Goal: Information Seeking & Learning: Learn about a topic

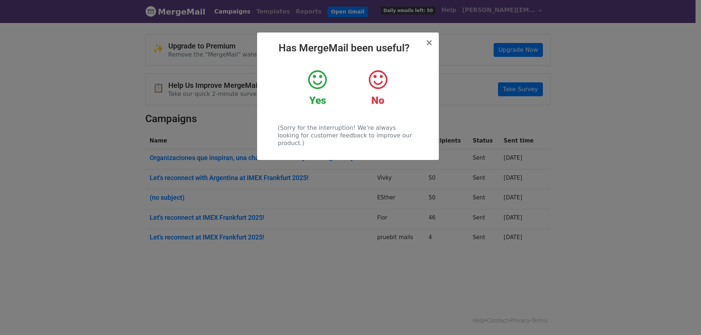
click at [315, 91] on div "Yes" at bounding box center [317, 88] width 49 height 38
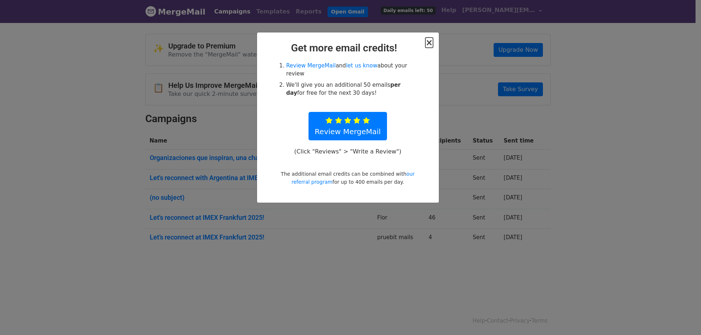
click at [428, 43] on span "×" at bounding box center [428, 43] width 7 height 10
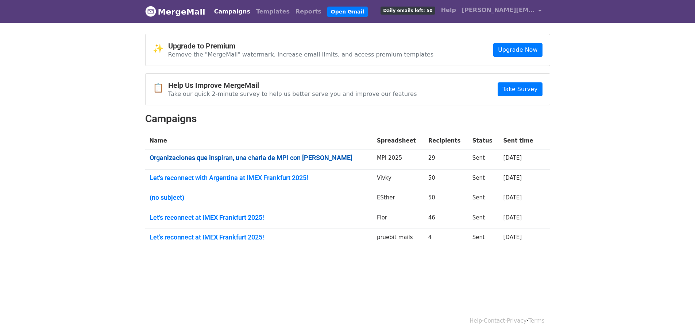
click at [224, 160] on link "Organizaciones que inspiran, una charla de MPI con Luciano Giordano" at bounding box center [259, 158] width 219 height 8
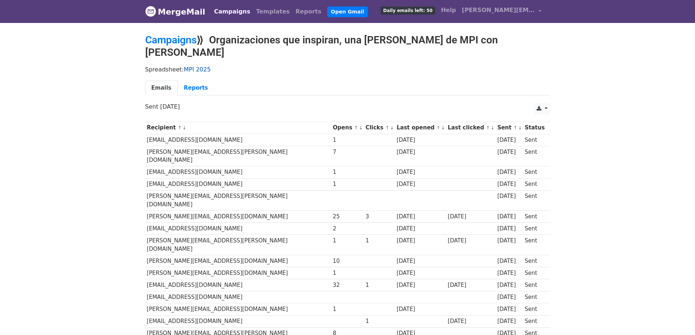
click at [191, 66] on link "MPI 2025" at bounding box center [197, 69] width 27 height 7
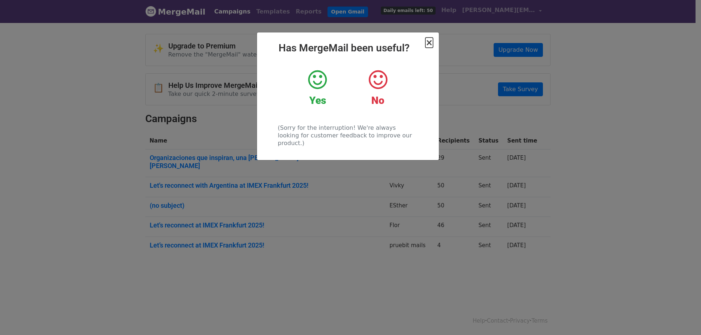
click at [427, 42] on span "×" at bounding box center [428, 43] width 7 height 10
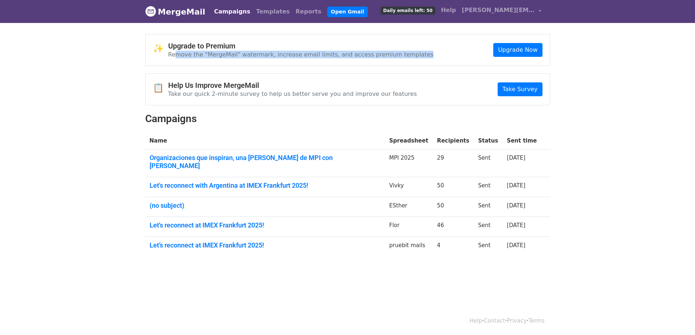
drag, startPoint x: 174, startPoint y: 56, endPoint x: 425, endPoint y: 61, distance: 250.4
click at [425, 61] on div "✨ Upgrade to Premium Remove the "MergeMail" watermark, increase email limits, a…" at bounding box center [348, 49] width 404 height 31
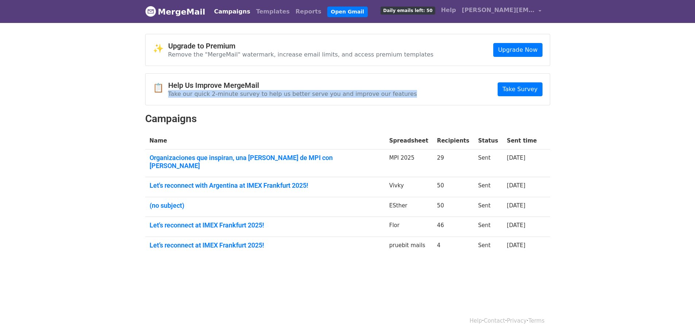
drag, startPoint x: 166, startPoint y: 95, endPoint x: 442, endPoint y: 93, distance: 275.9
click at [442, 93] on div "📋 Help Us Improve MergeMail Take our quick 2-minute survey to help us better se…" at bounding box center [348, 89] width 404 height 31
click at [340, 95] on p "Take our quick 2-minute survey to help us better serve you and improve our feat…" at bounding box center [292, 94] width 249 height 8
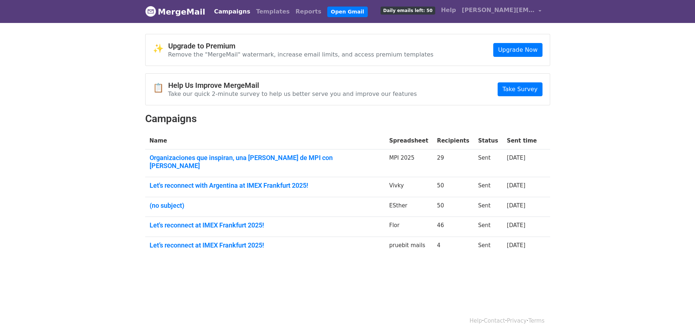
drag, startPoint x: 404, startPoint y: 155, endPoint x: 394, endPoint y: 159, distance: 10.7
click at [404, 155] on td "MPI 2025" at bounding box center [409, 164] width 48 height 28
click at [222, 162] on td "Organizaciones que inspiran, una charla de MPI con Luciano Giordano" at bounding box center [265, 164] width 240 height 28
click at [223, 158] on link "Organizaciones que inspiran, una charla de MPI con Luciano Giordano" at bounding box center [265, 162] width 231 height 16
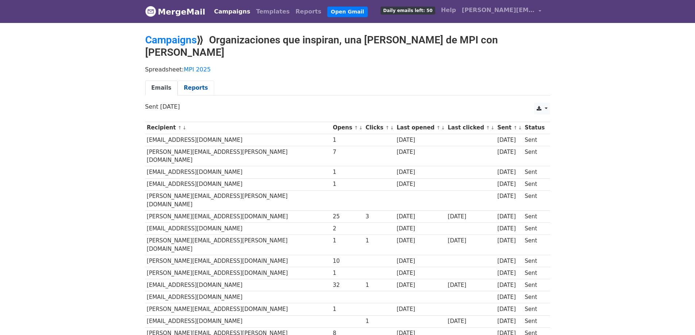
click at [193, 81] on link "Reports" at bounding box center [196, 88] width 37 height 15
